Goal: Task Accomplishment & Management: Manage account settings

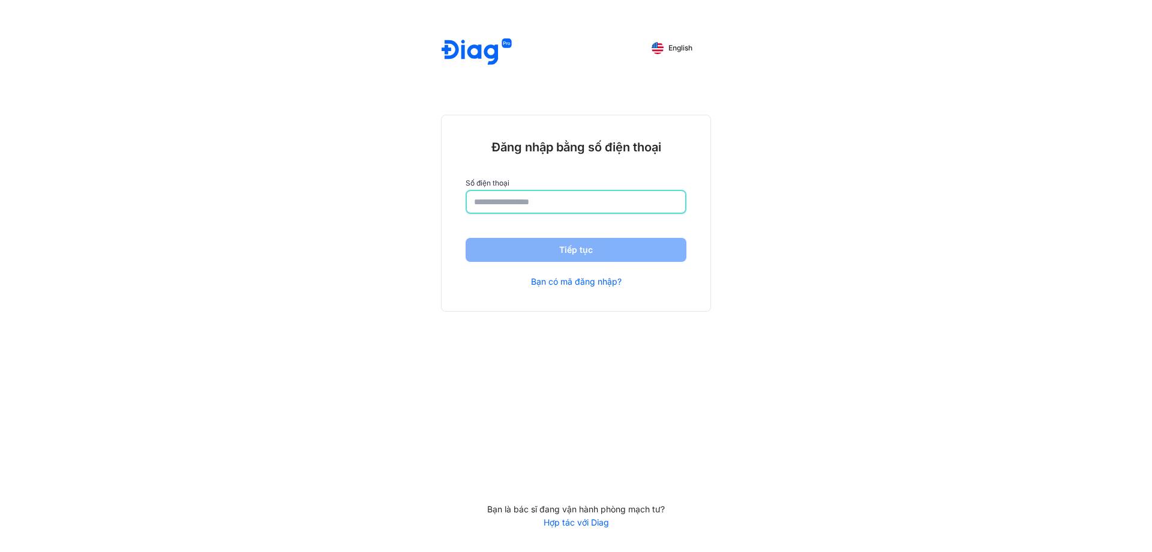
click at [528, 202] on input "number" at bounding box center [576, 202] width 204 height 22
type input "*"
type input "**********"
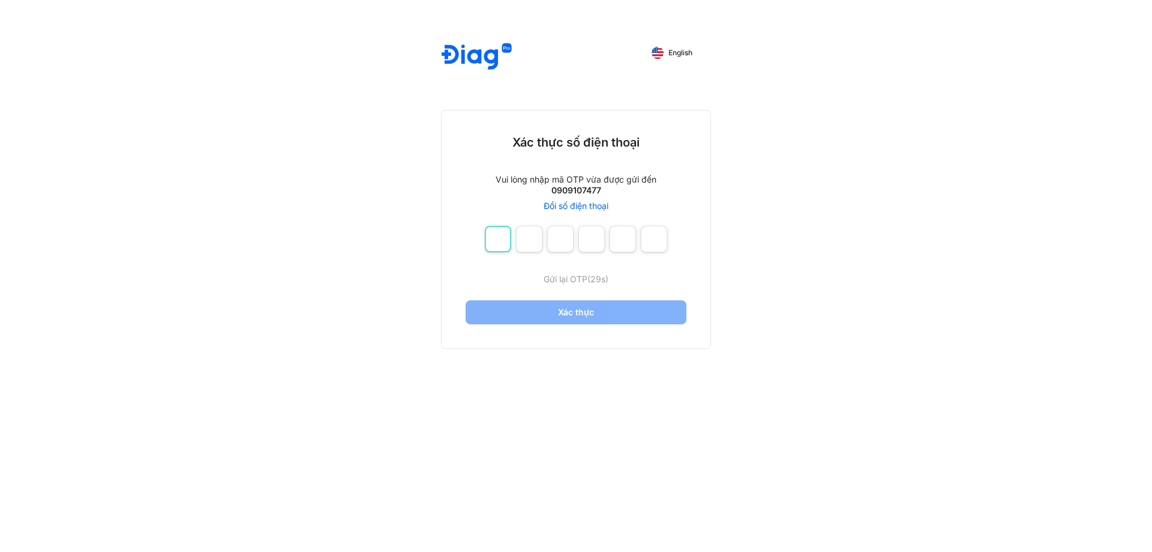
click at [495, 242] on input "number" at bounding box center [498, 239] width 26 height 26
type input "*"
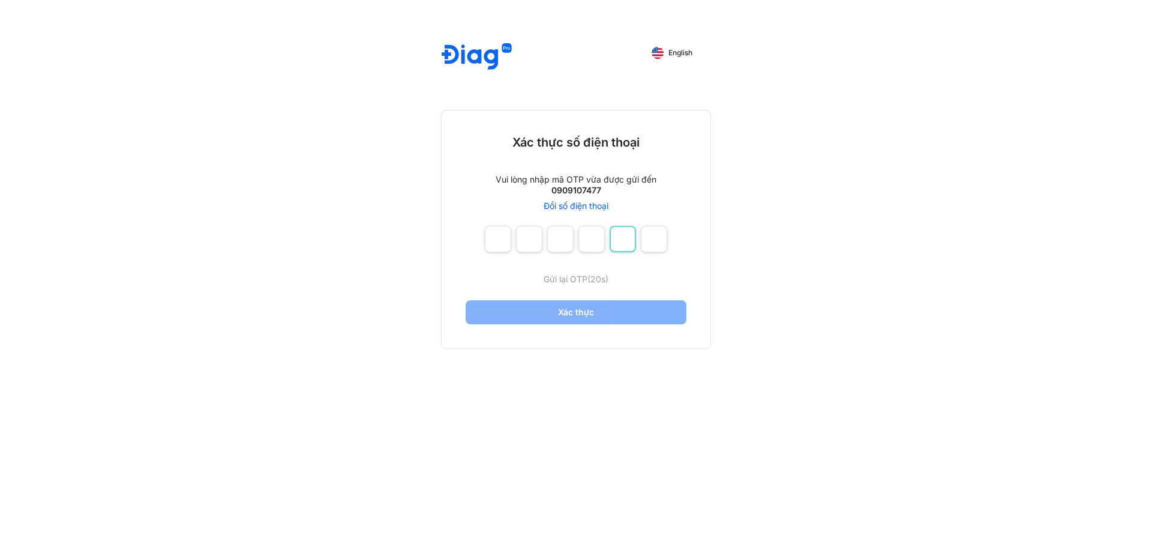
type input "*"
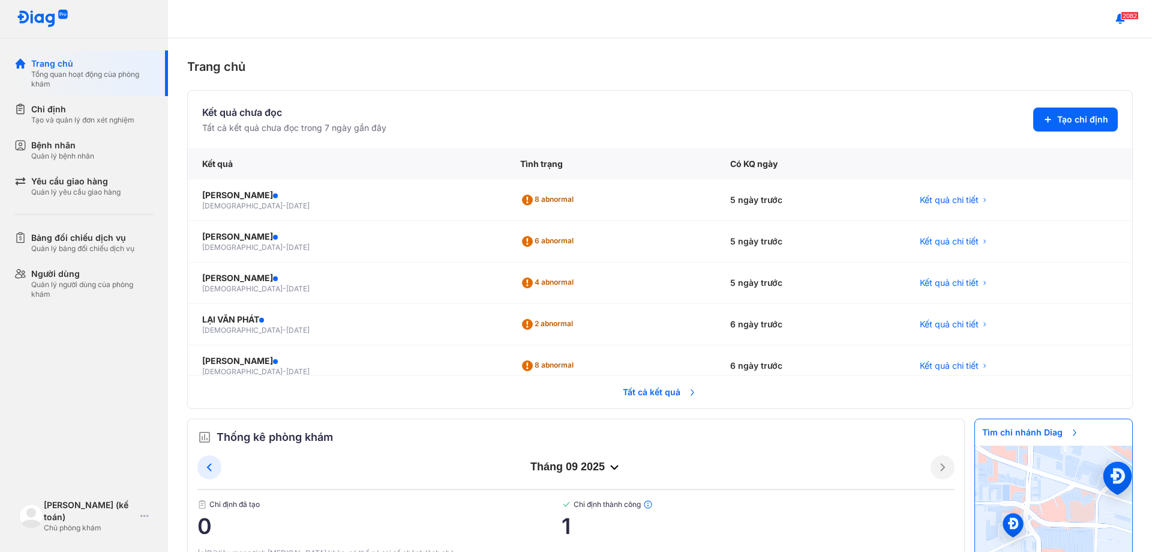
click at [670, 390] on span "Tất cả kết quả" at bounding box center [660, 392] width 89 height 26
